Goal: Check status: Check status

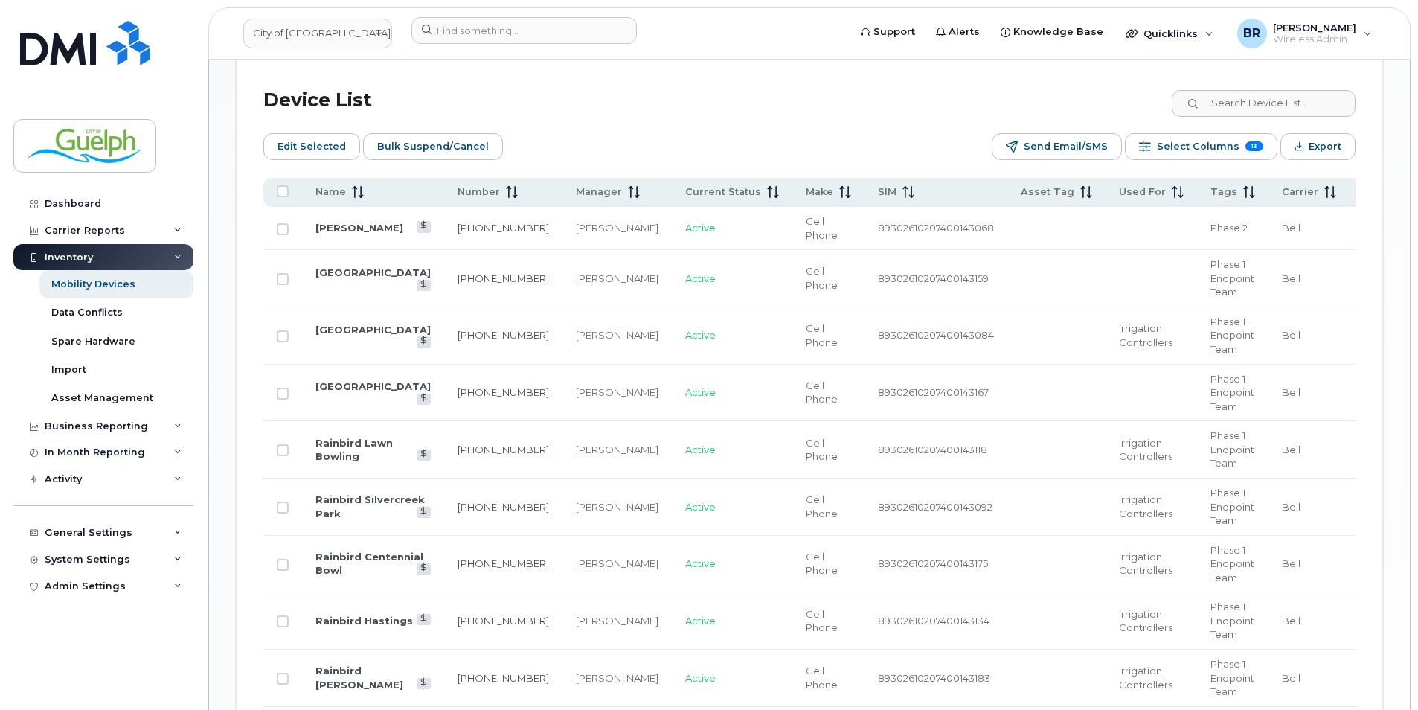
scroll to position [744, 0]
click at [672, 634] on td "Active" at bounding box center [732, 619] width 121 height 57
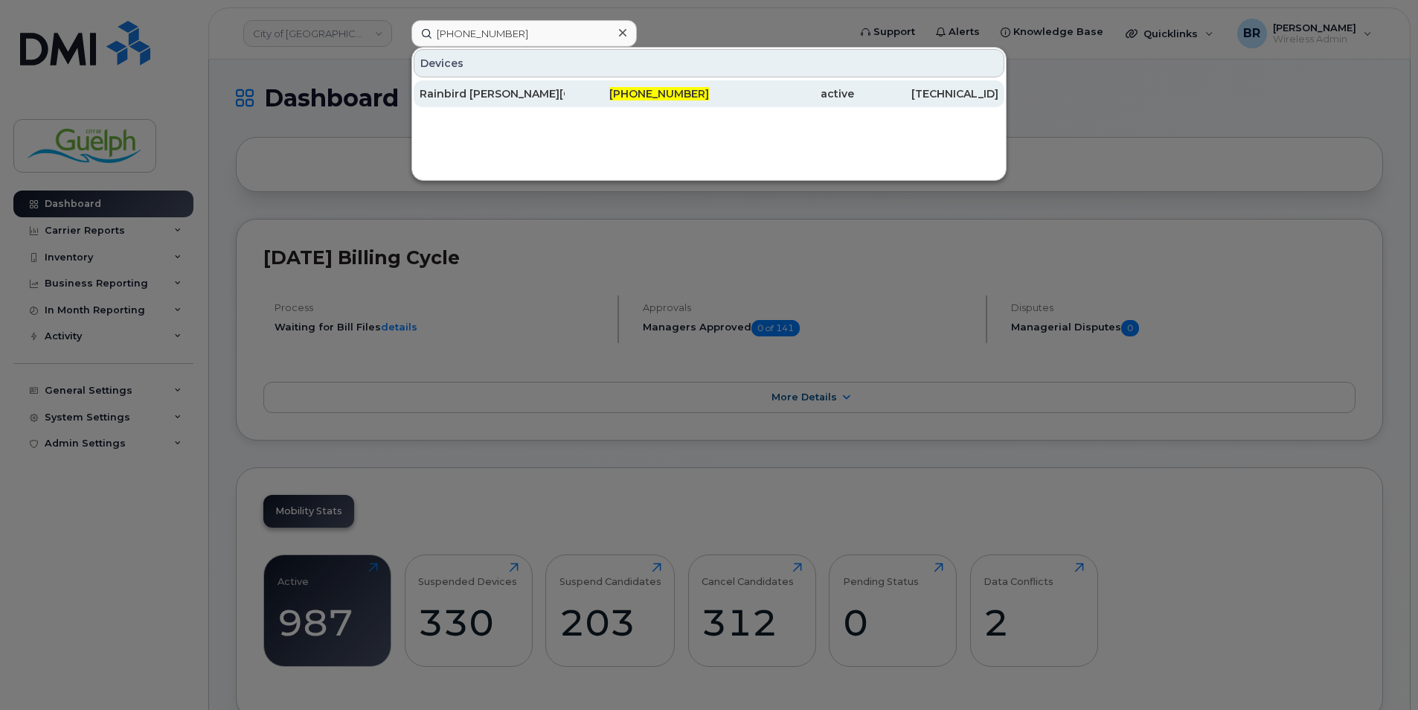
type input "[PHONE_NUMBER]"
click at [460, 103] on div "Rainbird Lyons Park" at bounding box center [492, 93] width 145 height 27
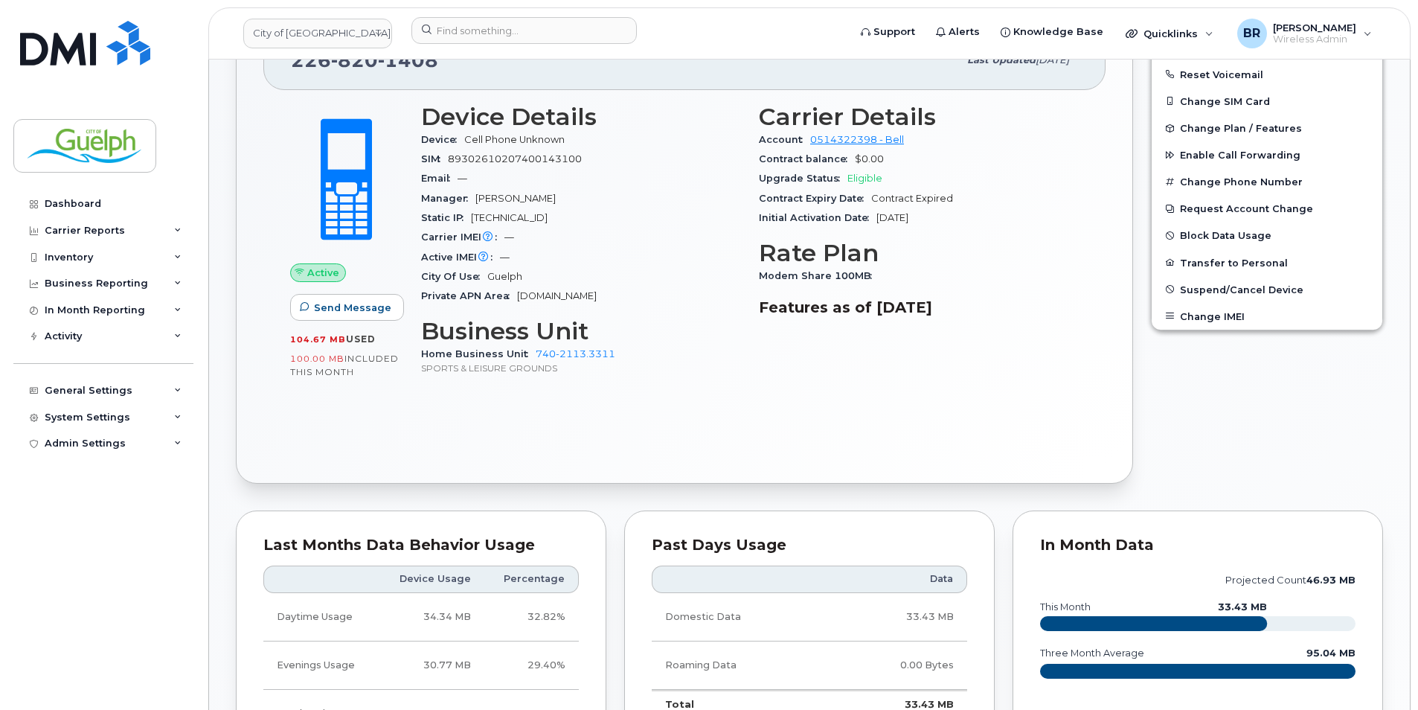
scroll to position [223, 0]
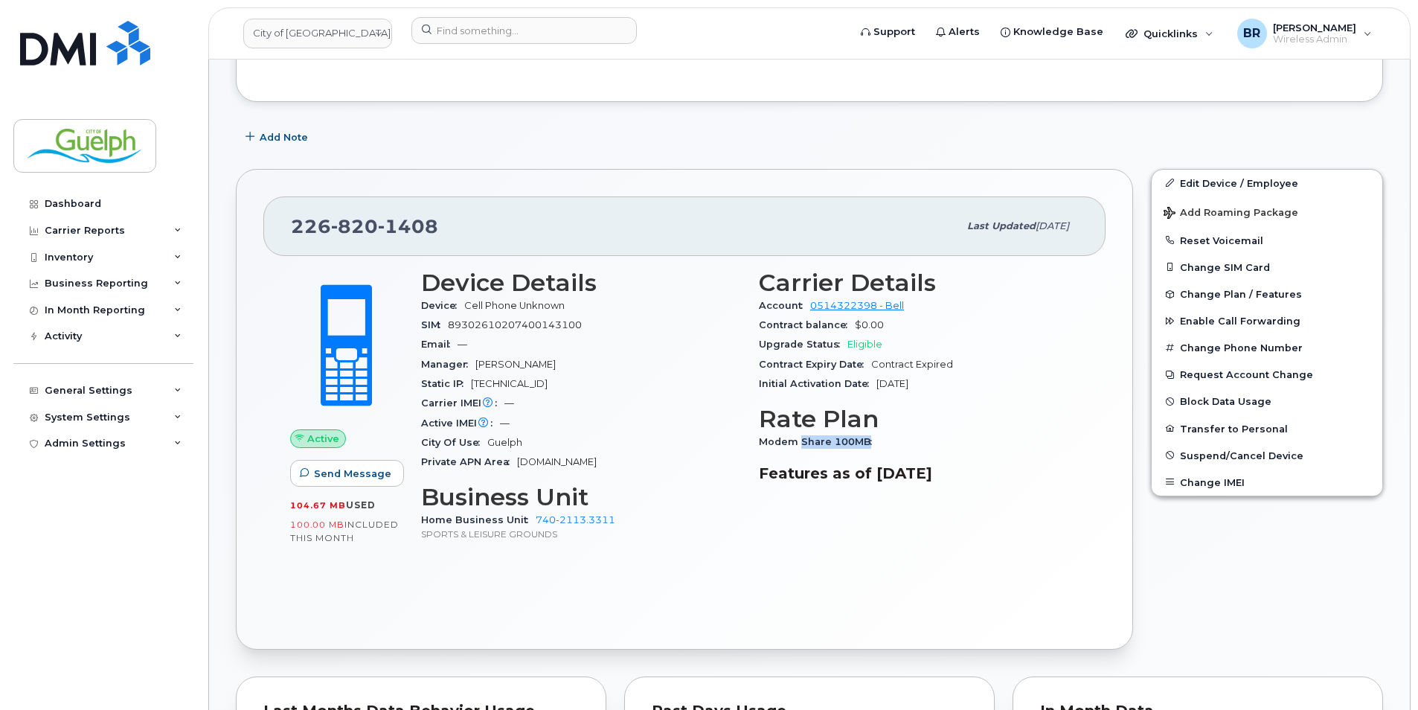
drag, startPoint x: 870, startPoint y: 443, endPoint x: 802, endPoint y: 440, distance: 68.5
click at [802, 440] on span "Modem Share 100MB" at bounding box center [819, 441] width 121 height 11
click at [1041, 524] on div "Carrier Details Account 0514322398 - Bell Contract balance $0.00 Upgrade Status…" at bounding box center [919, 412] width 338 height 304
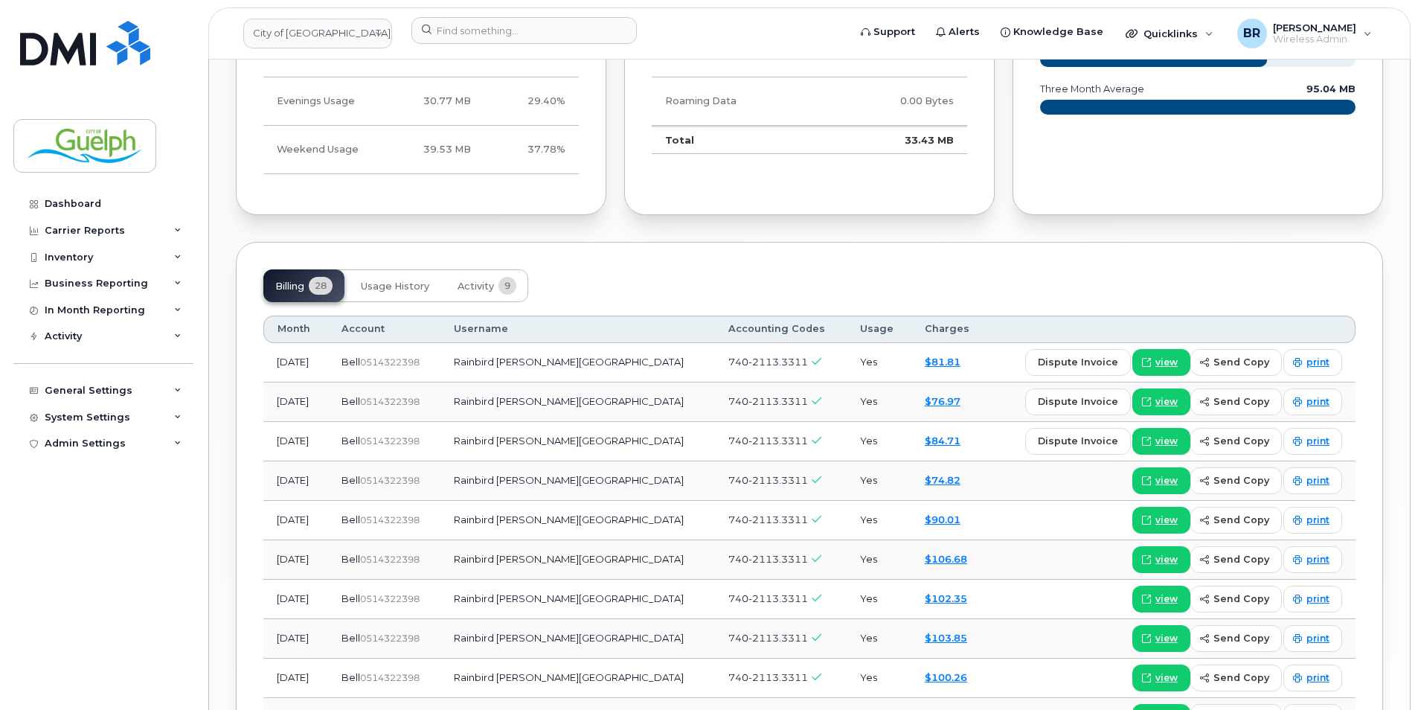
scroll to position [967, 0]
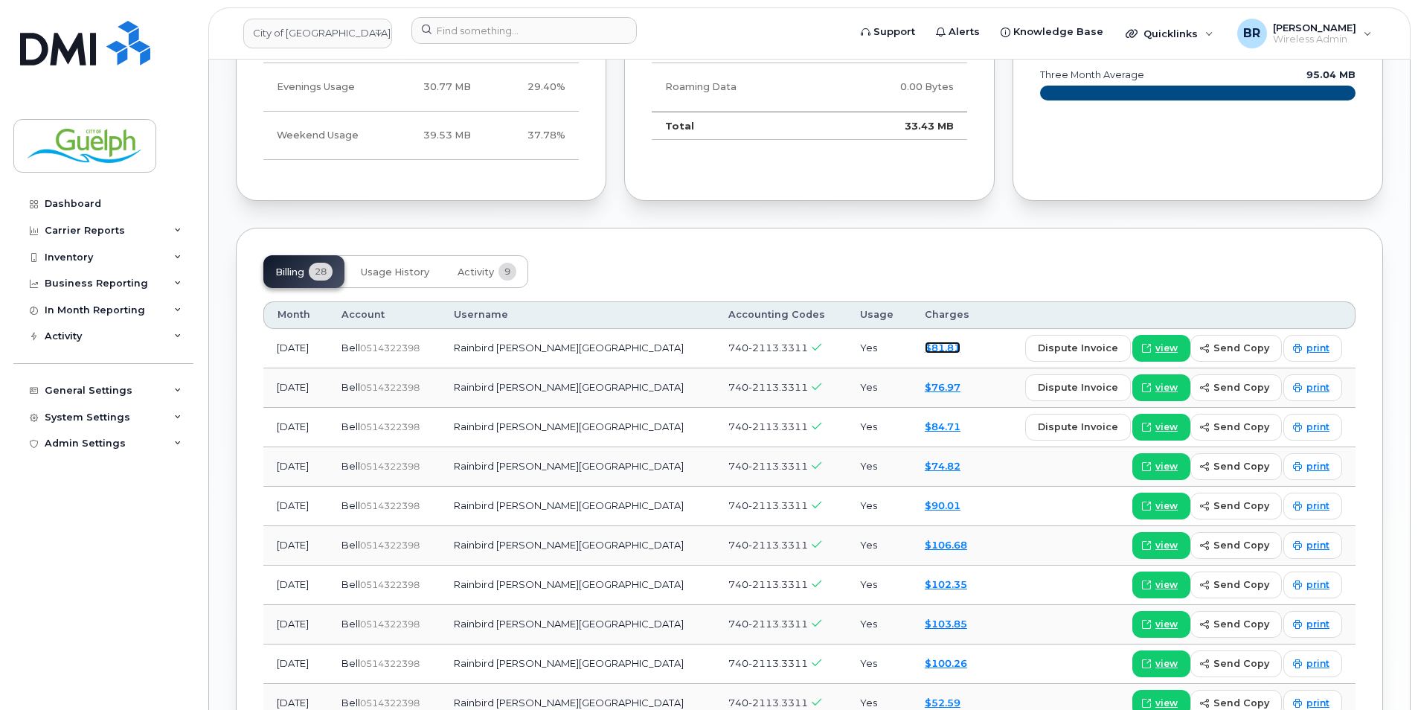
click at [925, 353] on link "$81.81" at bounding box center [943, 347] width 36 height 12
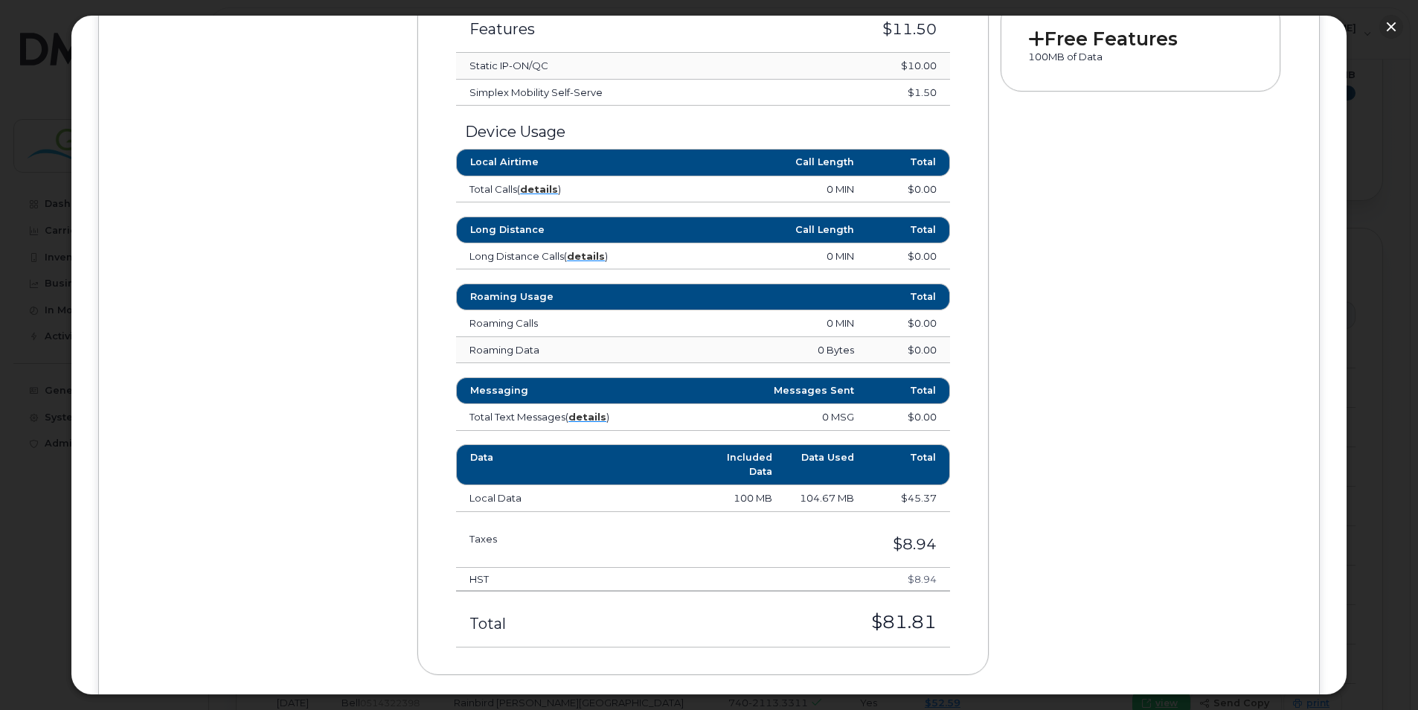
scroll to position [595, 0]
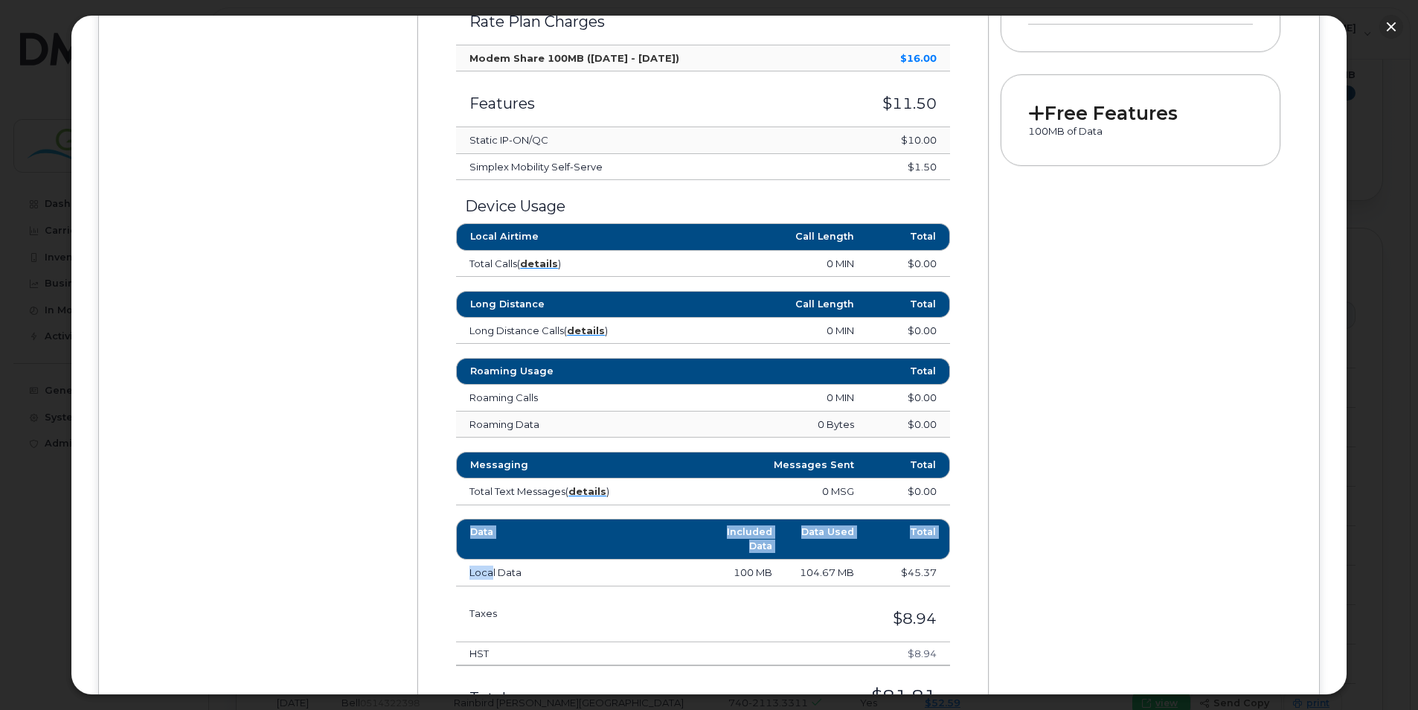
drag, startPoint x: 485, startPoint y: 568, endPoint x: 1004, endPoint y: 574, distance: 518.6
click at [1004, 574] on div "Device Details Irrigation Controllers 226 820 1408 Bell, Cell Phone Unknown Gue…" at bounding box center [709, 193] width 1166 height 1156
drag, startPoint x: 1004, startPoint y: 574, endPoint x: 840, endPoint y: 571, distance: 163.7
click at [840, 571] on td "104.67 MB" at bounding box center [827, 572] width 83 height 27
drag, startPoint x: 900, startPoint y: 579, endPoint x: 933, endPoint y: 574, distance: 33.0
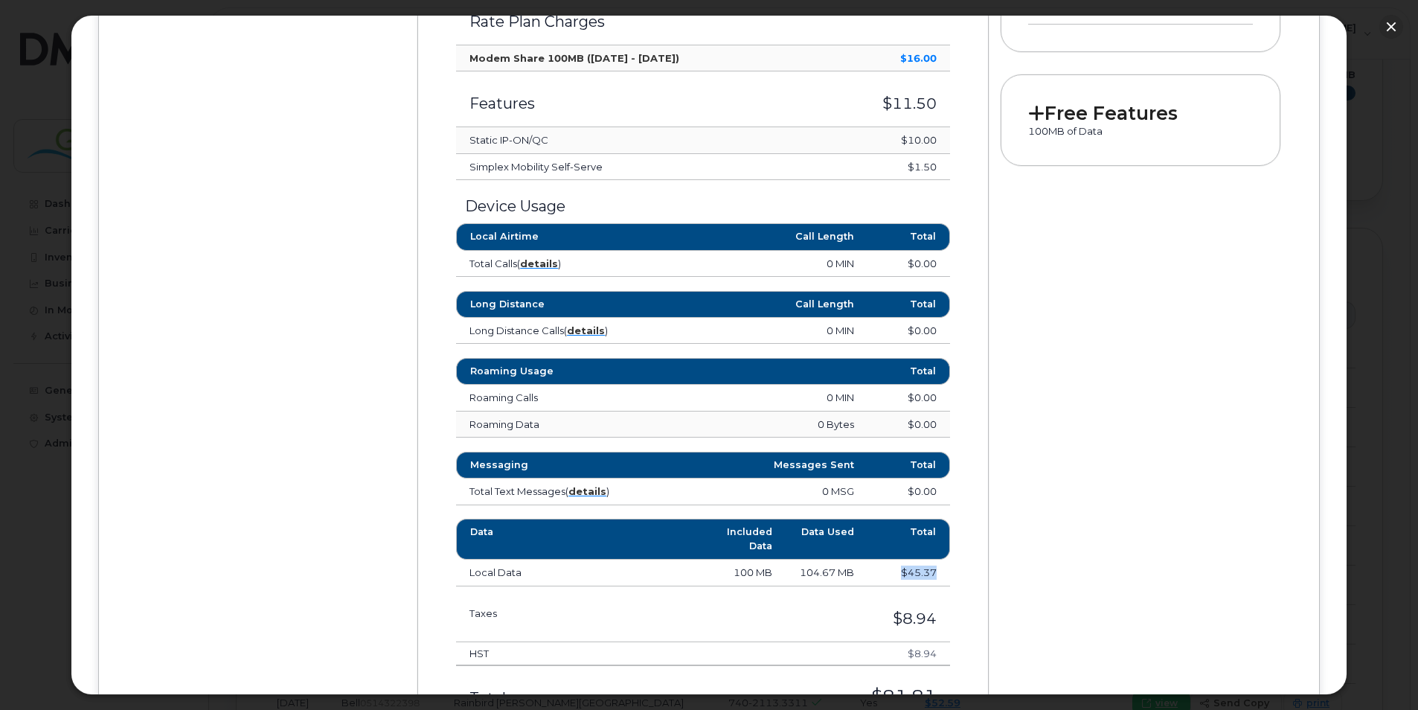
click at [933, 574] on td "$45.37" at bounding box center [908, 572] width 83 height 27
drag, startPoint x: 933, startPoint y: 574, endPoint x: 819, endPoint y: 579, distance: 113.9
click at [819, 579] on td "104.67 MB" at bounding box center [827, 572] width 83 height 27
drag, startPoint x: 797, startPoint y: 575, endPoint x: 844, endPoint y: 571, distance: 46.3
click at [844, 571] on td "104.67 MB" at bounding box center [827, 572] width 83 height 27
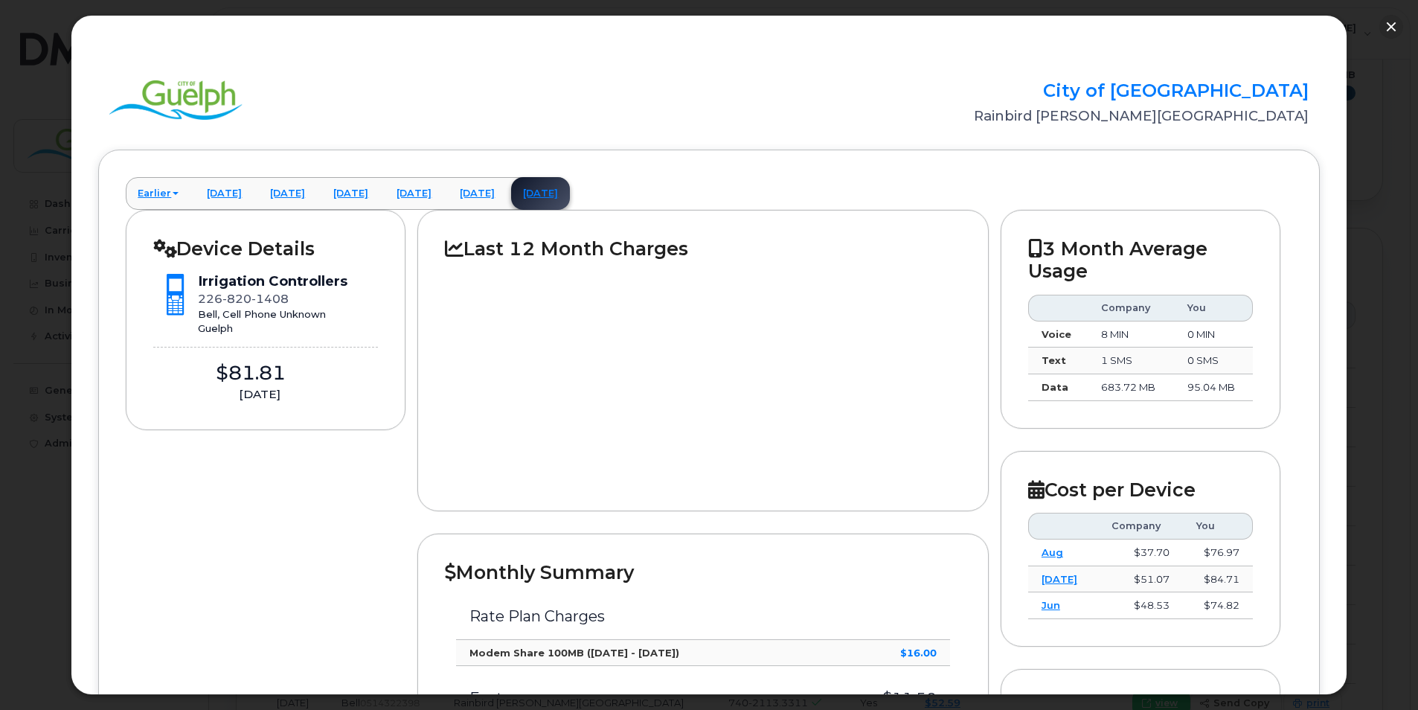
scroll to position [0, 0]
click at [1387, 30] on button "button" at bounding box center [1391, 27] width 24 height 24
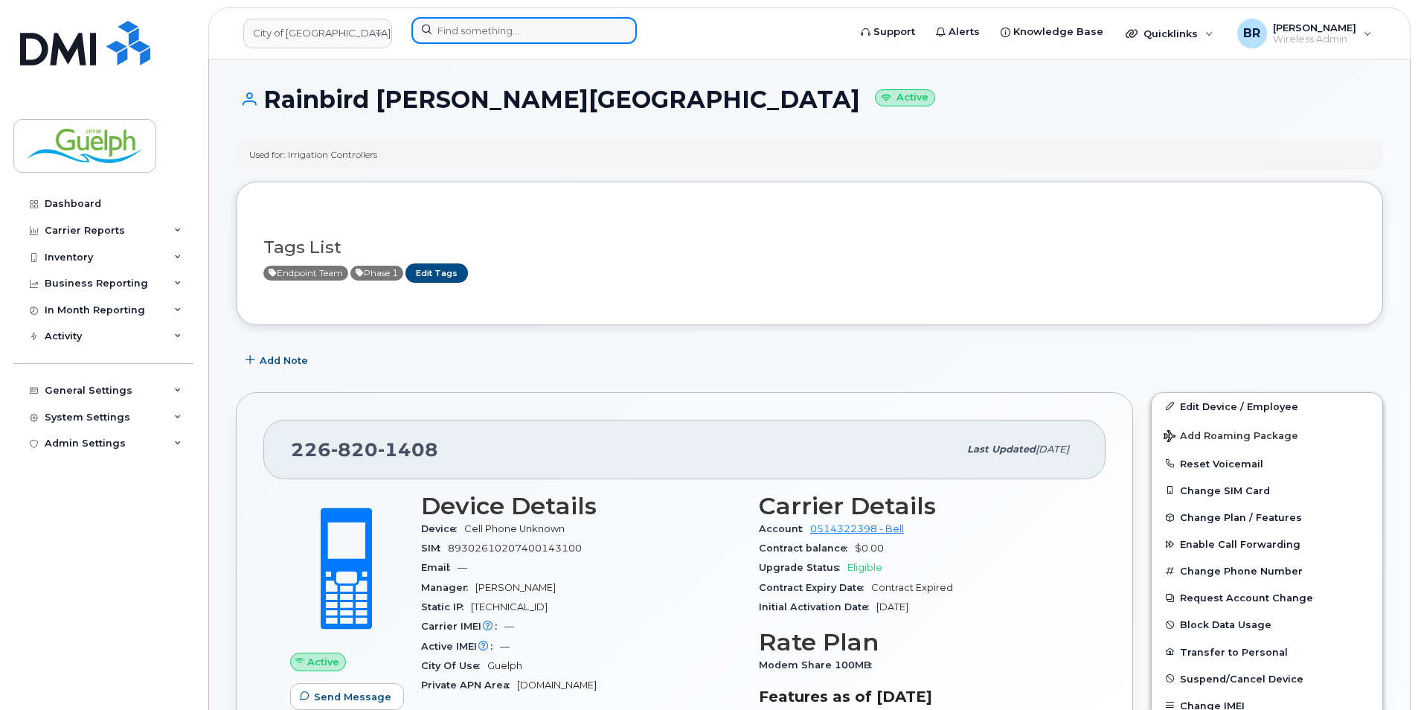
click at [537, 43] on input at bounding box center [523, 30] width 225 height 27
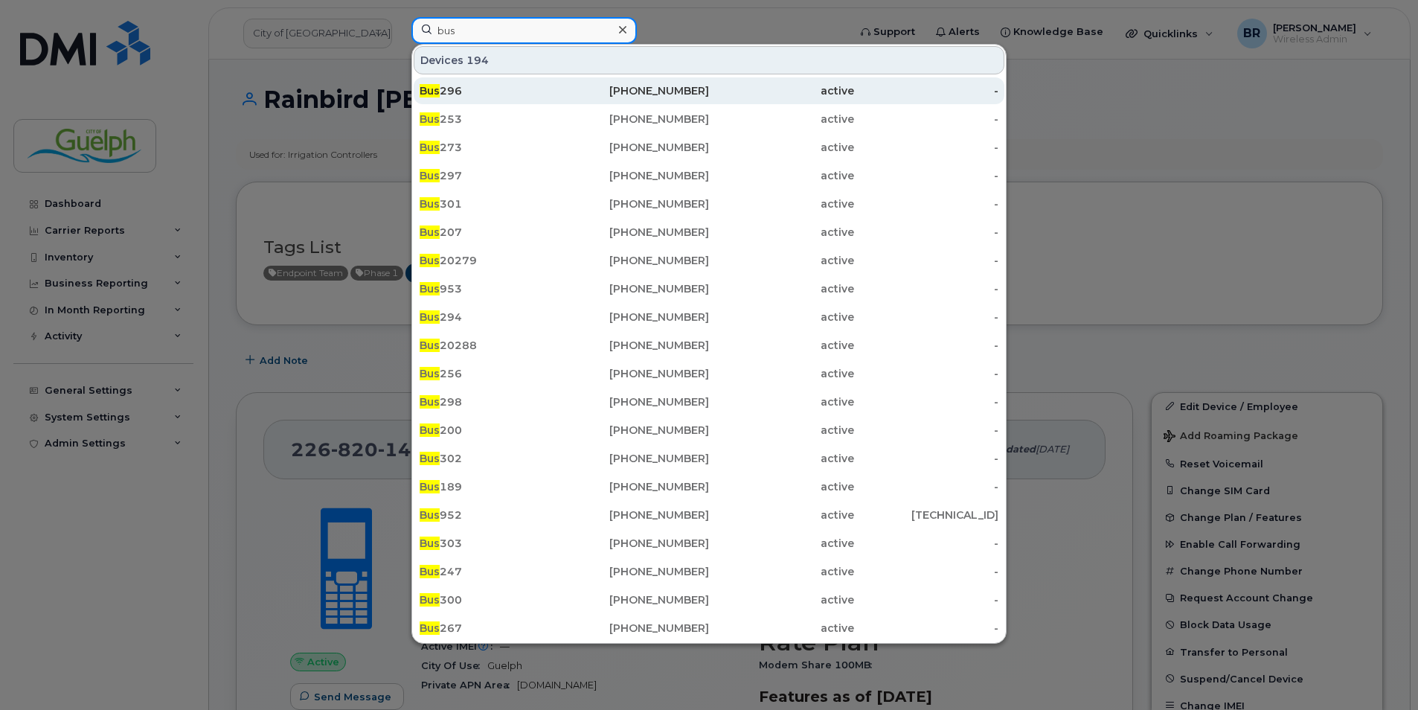
type input "bus"
click at [675, 94] on div "226-332-8765" at bounding box center [637, 90] width 145 height 15
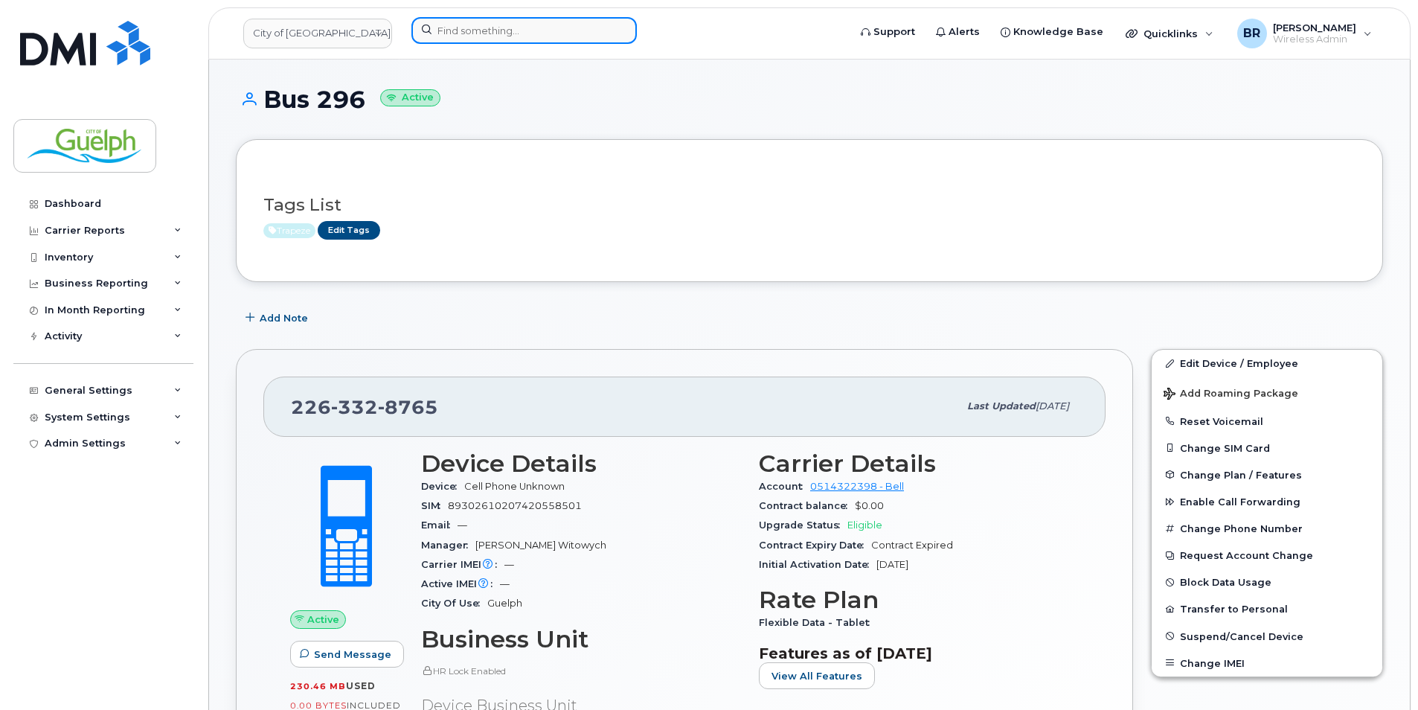
click at [538, 30] on input at bounding box center [523, 30] width 225 height 27
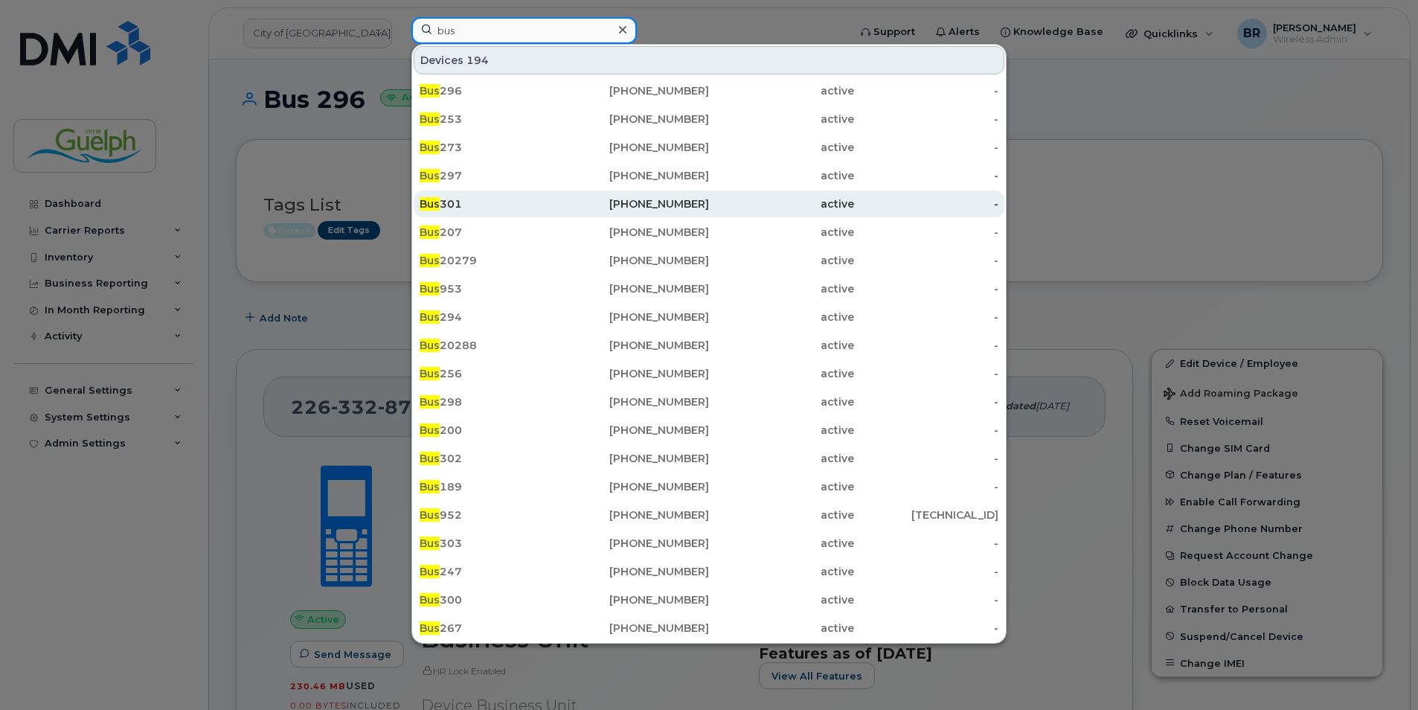
type input "bus"
click at [489, 216] on div "Bus 301" at bounding box center [492, 203] width 145 height 27
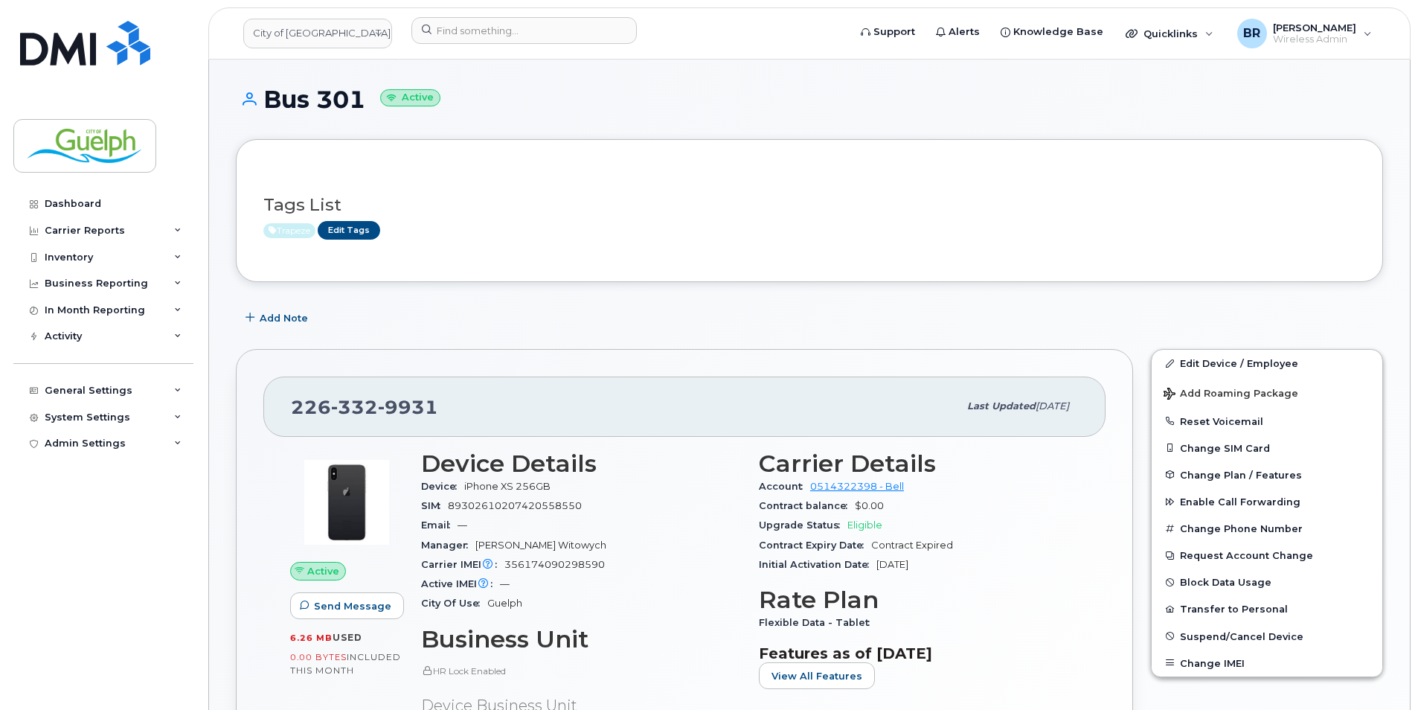
click at [540, 16] on header "City of Guelph Support Alerts Knowledge Base Quicklinks Suspend / Cancel Device…" at bounding box center [809, 33] width 1202 height 52
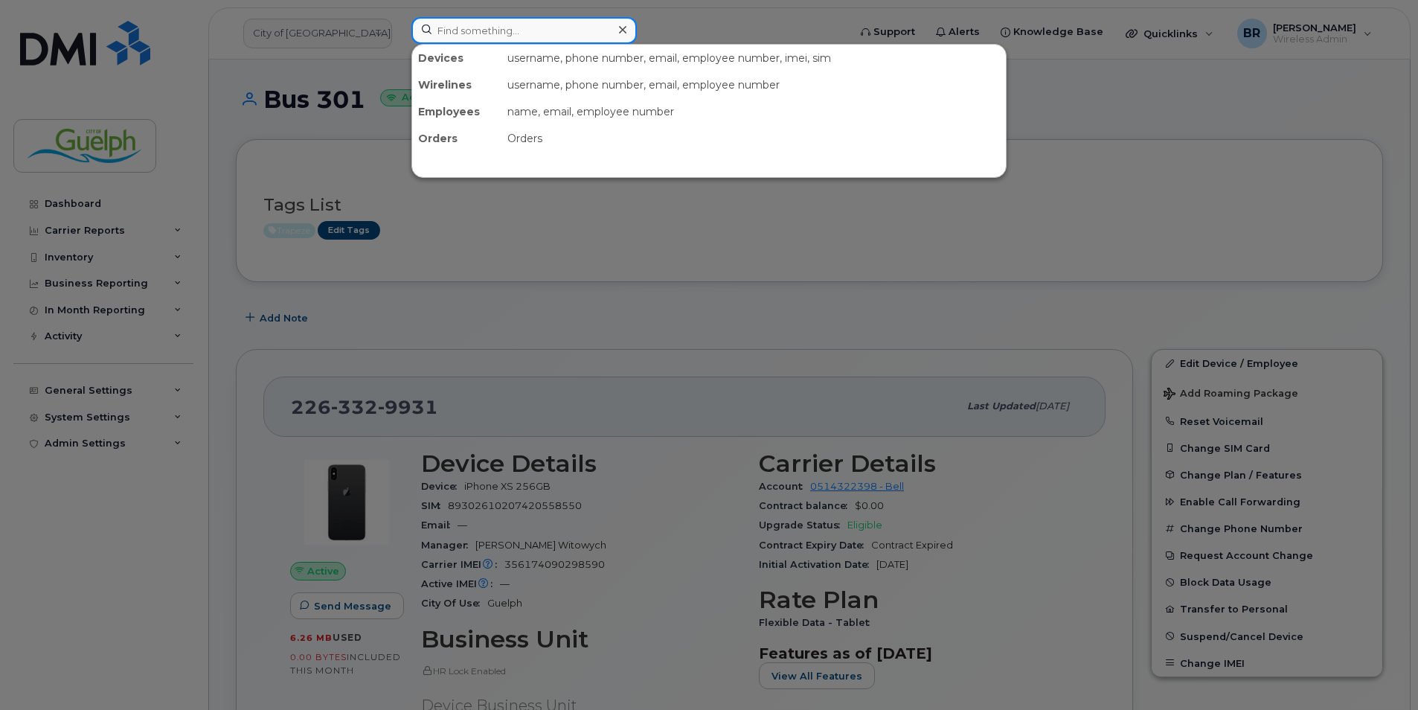
click at [524, 31] on input at bounding box center [523, 30] width 225 height 27
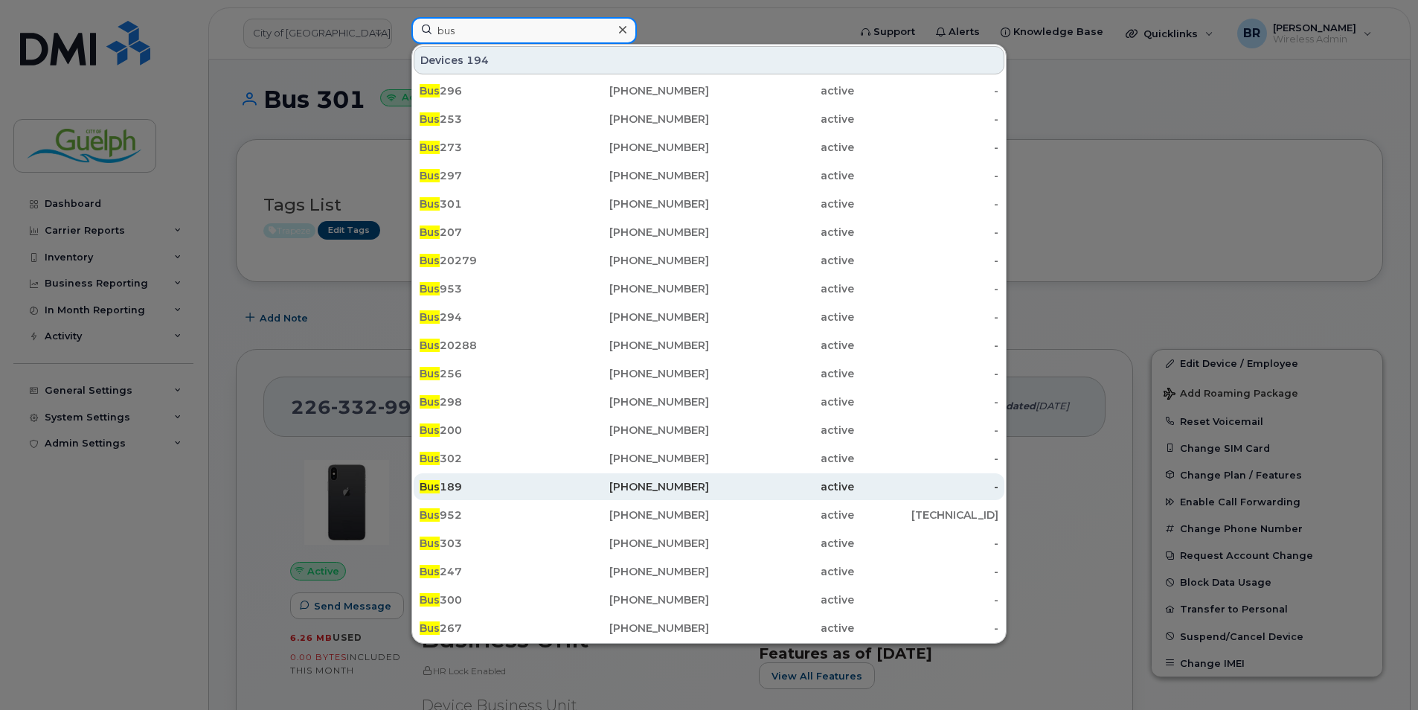
type input "bus"
click at [500, 495] on div "Bus 189" at bounding box center [492, 486] width 145 height 27
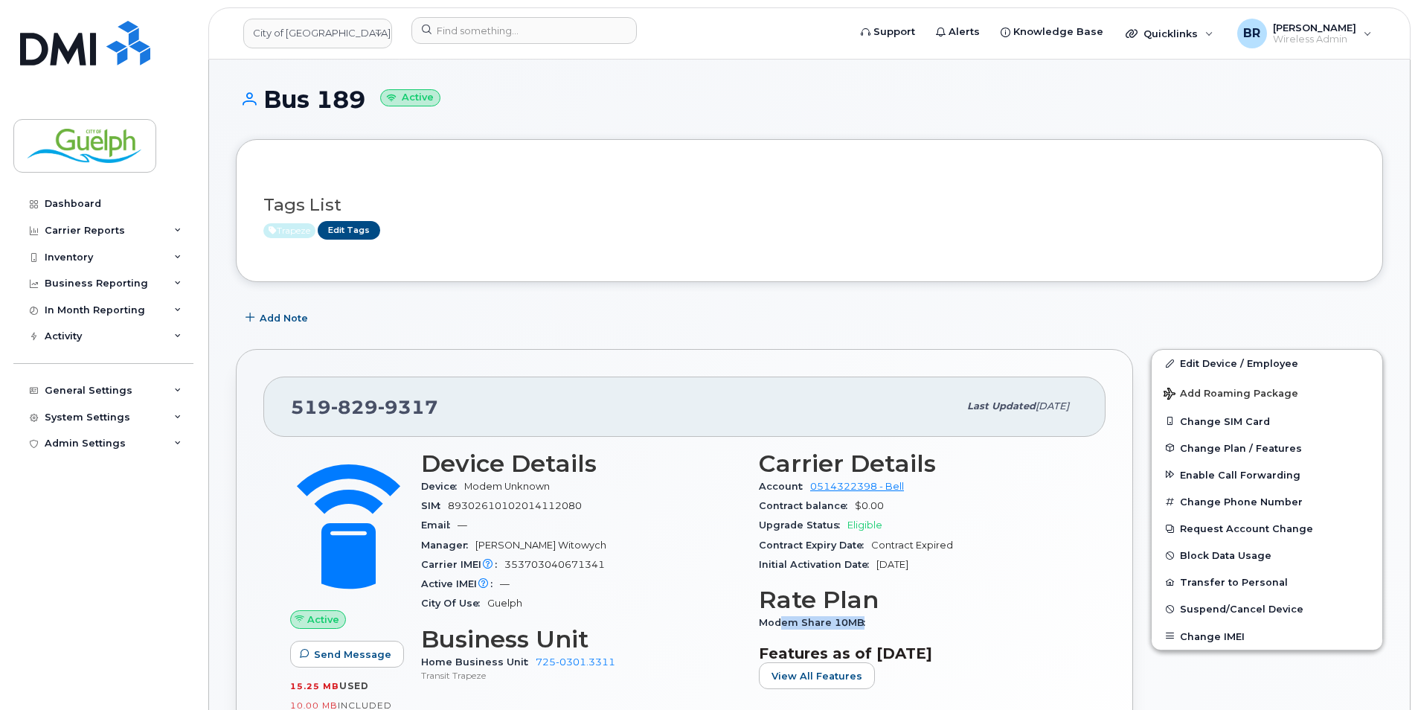
drag, startPoint x: 783, startPoint y: 627, endPoint x: 881, endPoint y: 614, distance: 99.1
click at [881, 614] on div "Modem Share 10MB" at bounding box center [919, 622] width 320 height 19
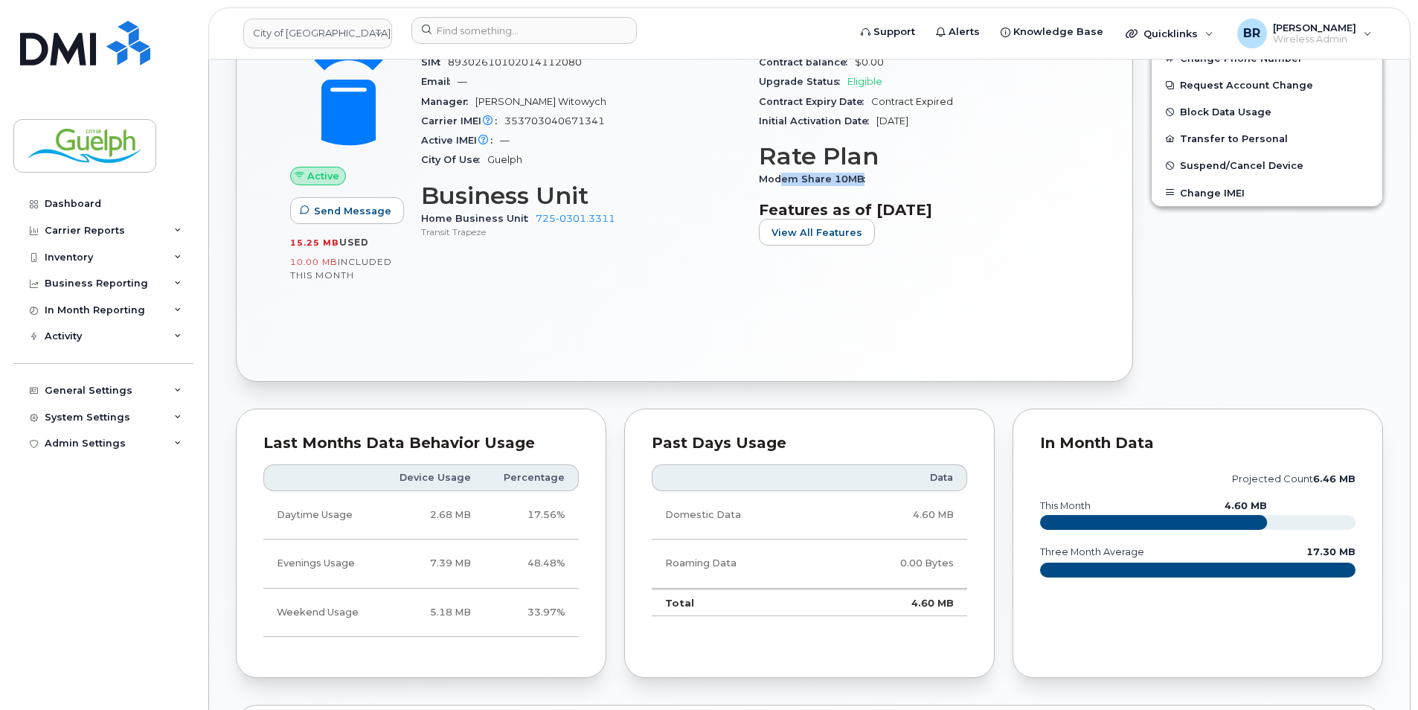
scroll to position [372, 0]
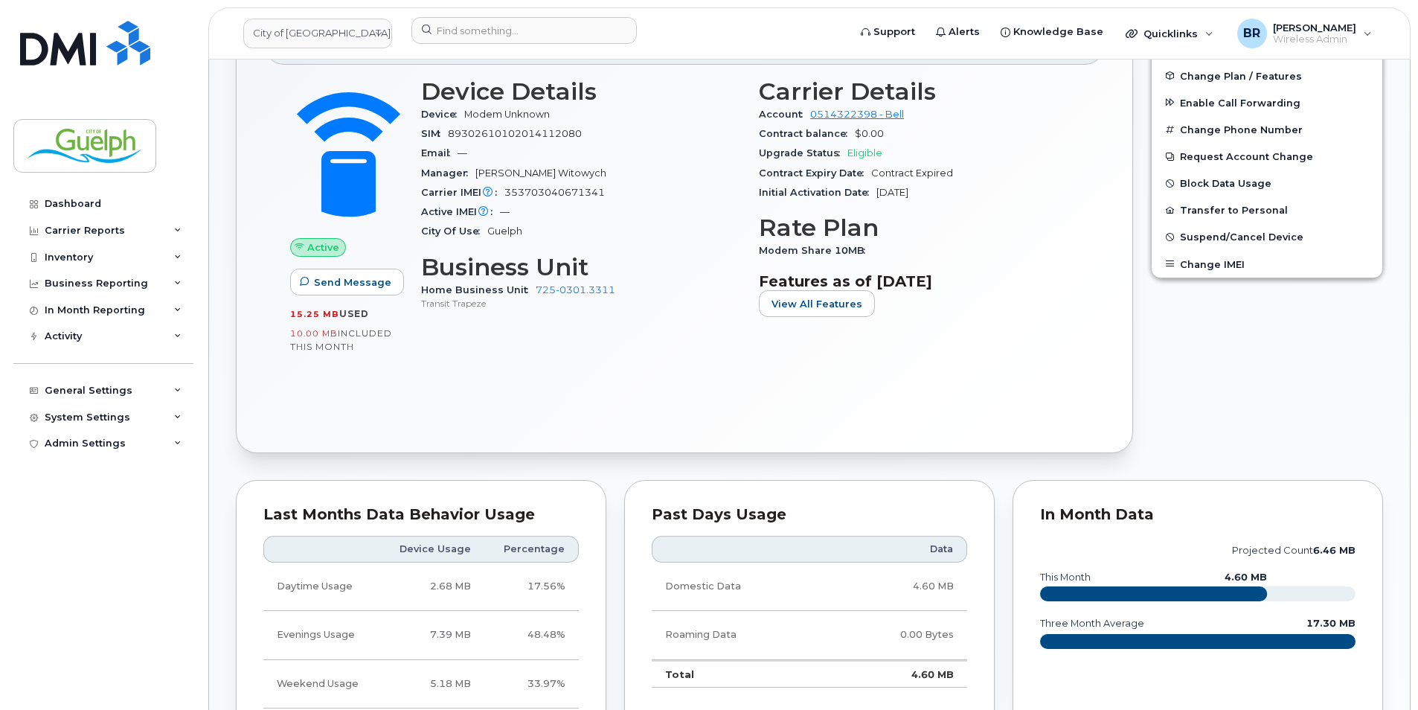
click at [1306, 455] on div "Edit Device / Employee Add Roaming Package Change SIM Card Change Plan / Featur…" at bounding box center [1267, 215] width 250 height 494
